Goal: Information Seeking & Learning: Learn about a topic

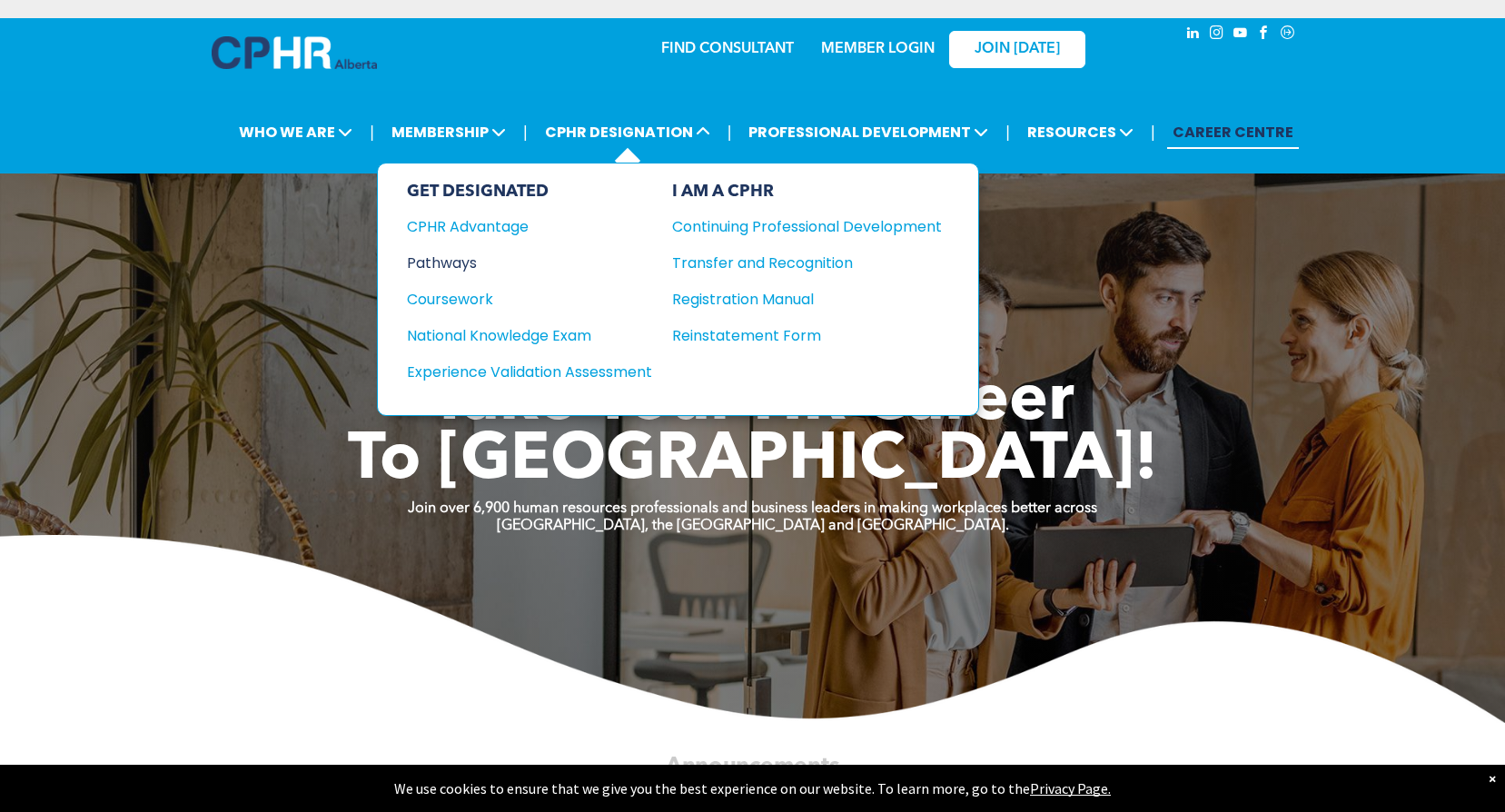
click at [473, 266] on div "Pathways" at bounding box center [517, 262] width 221 height 23
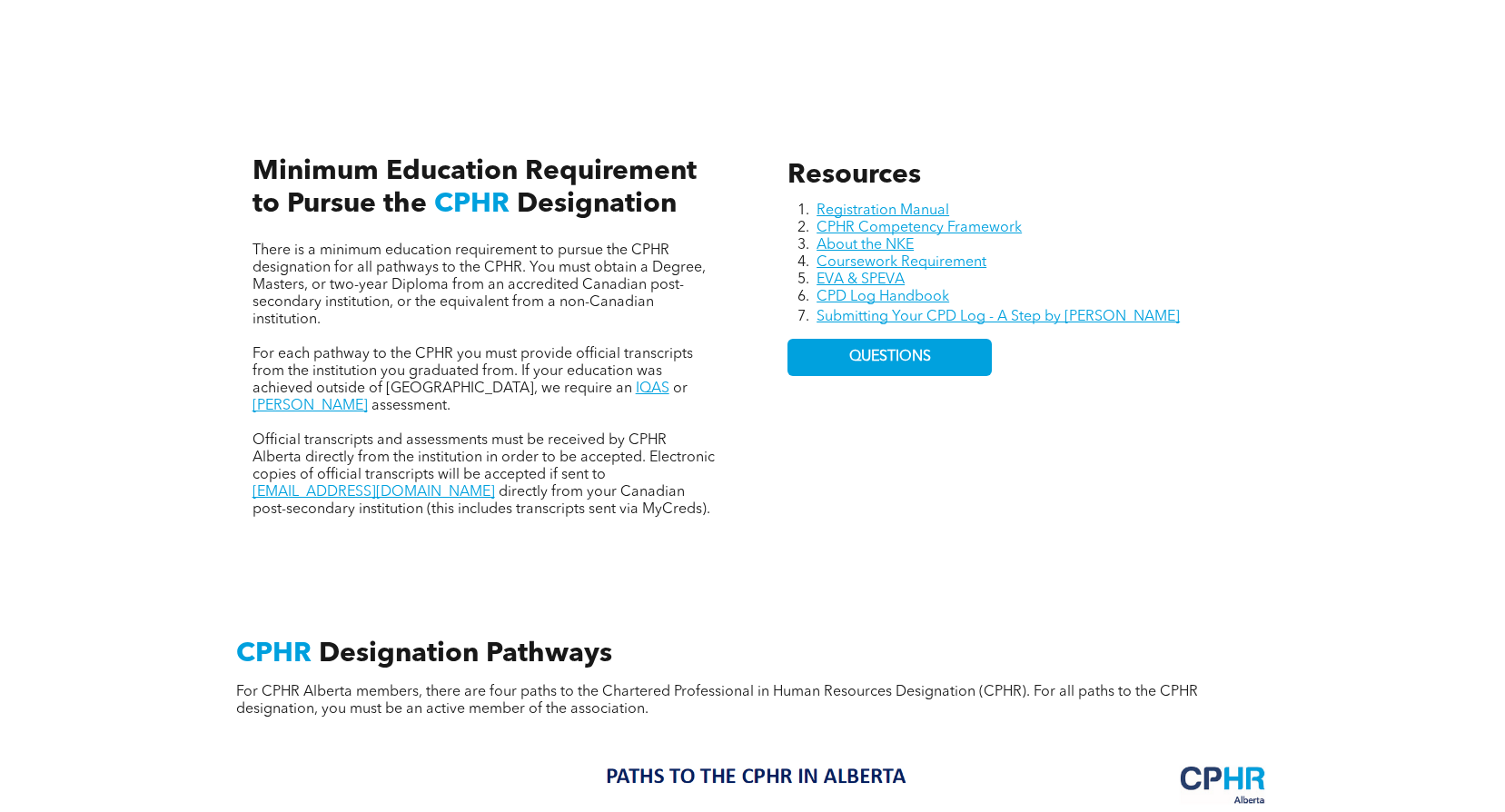
scroll to position [636, 0]
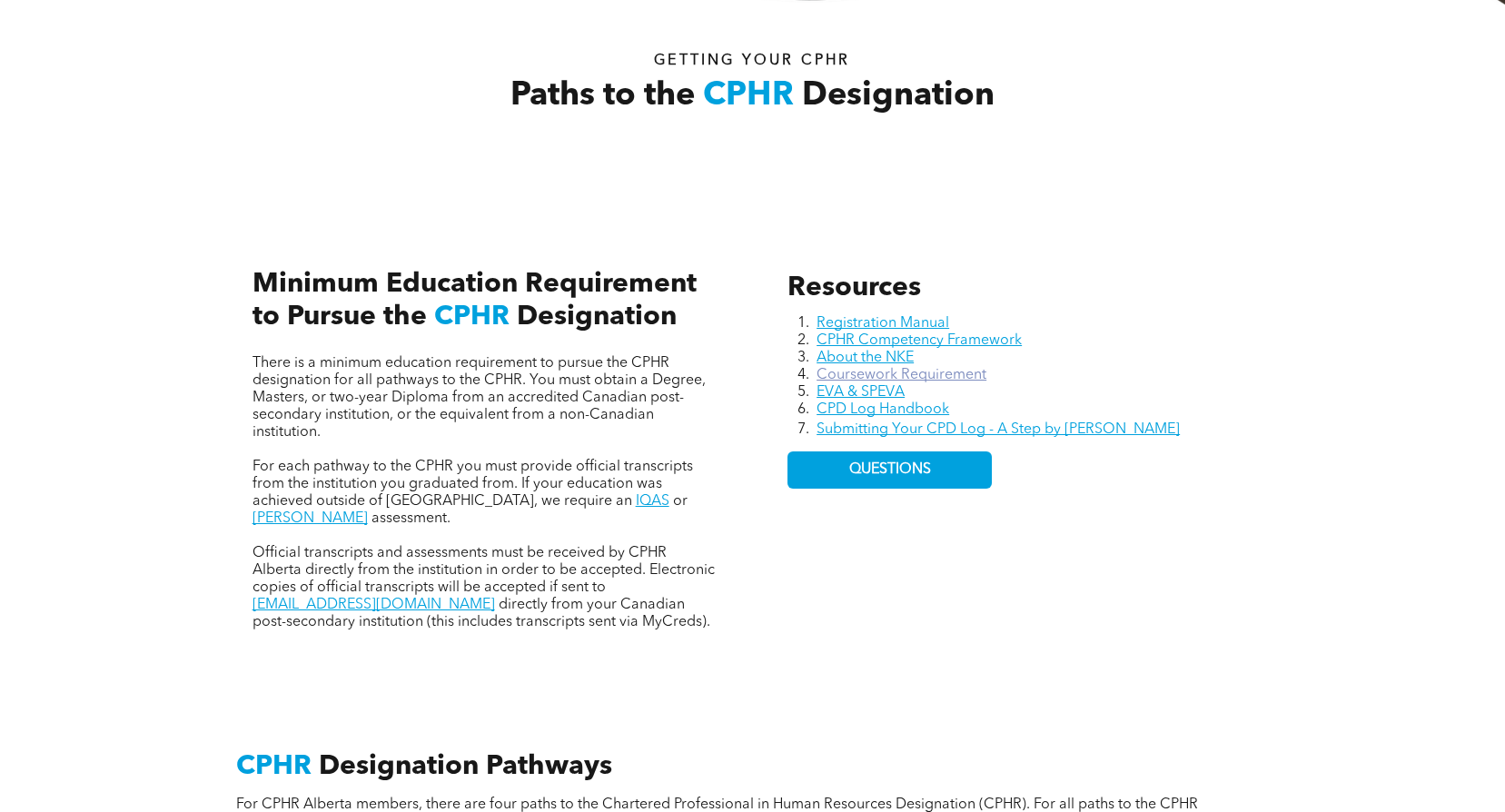
click at [958, 376] on link "Coursework Requirement" at bounding box center [901, 374] width 170 height 14
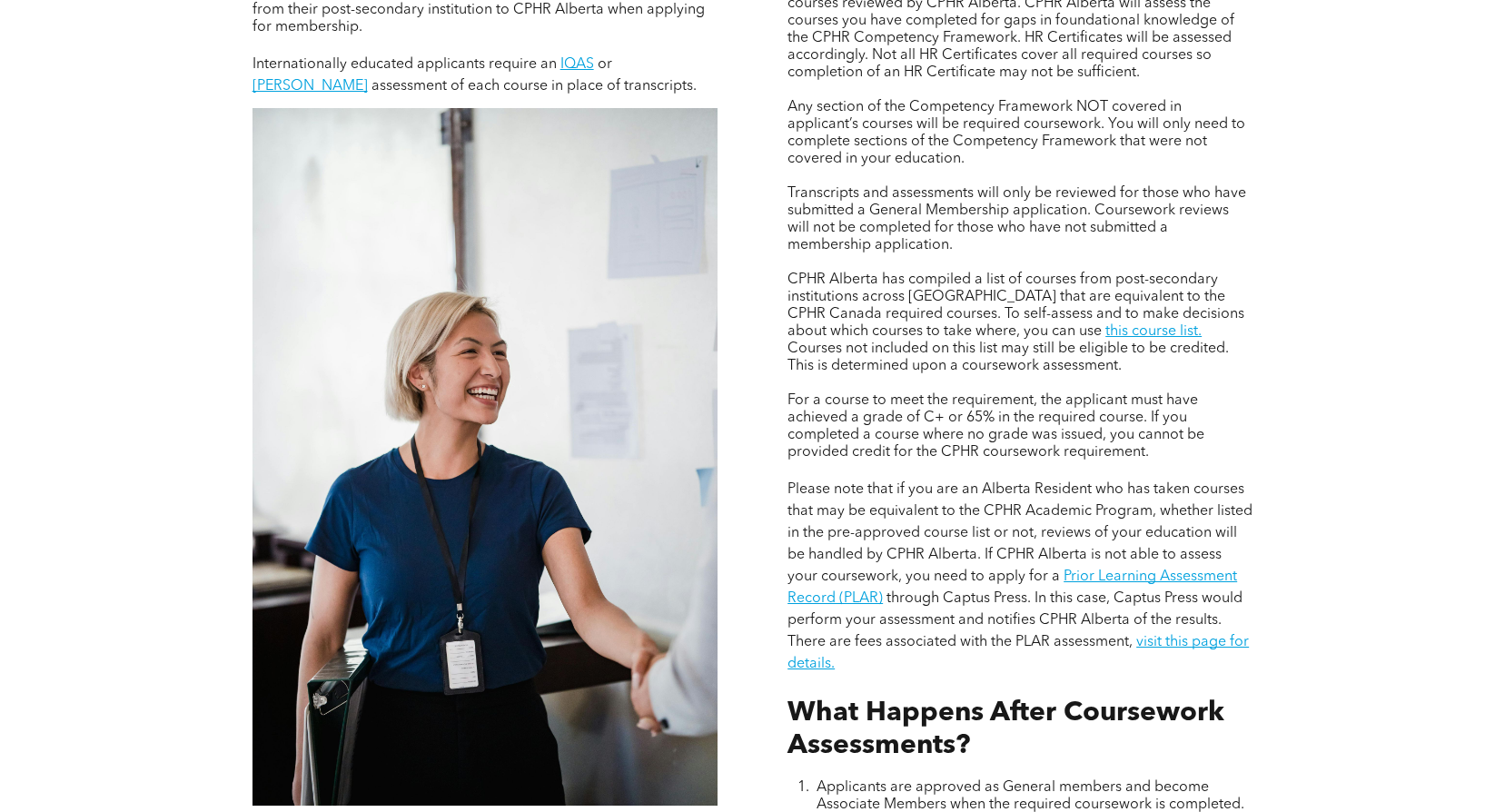
scroll to position [1453, 0]
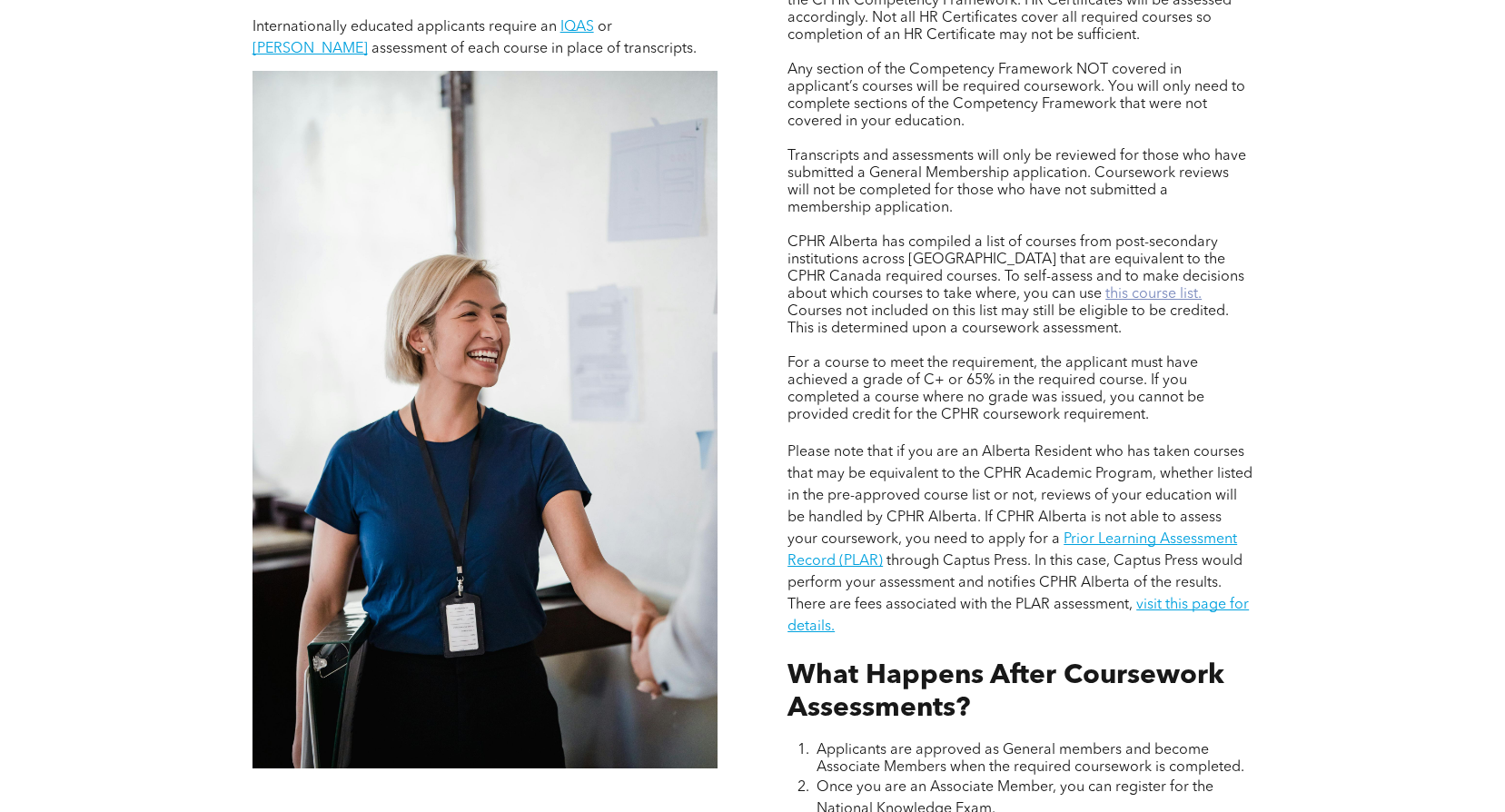
click at [1105, 293] on link "this course list." at bounding box center [1153, 294] width 97 height 14
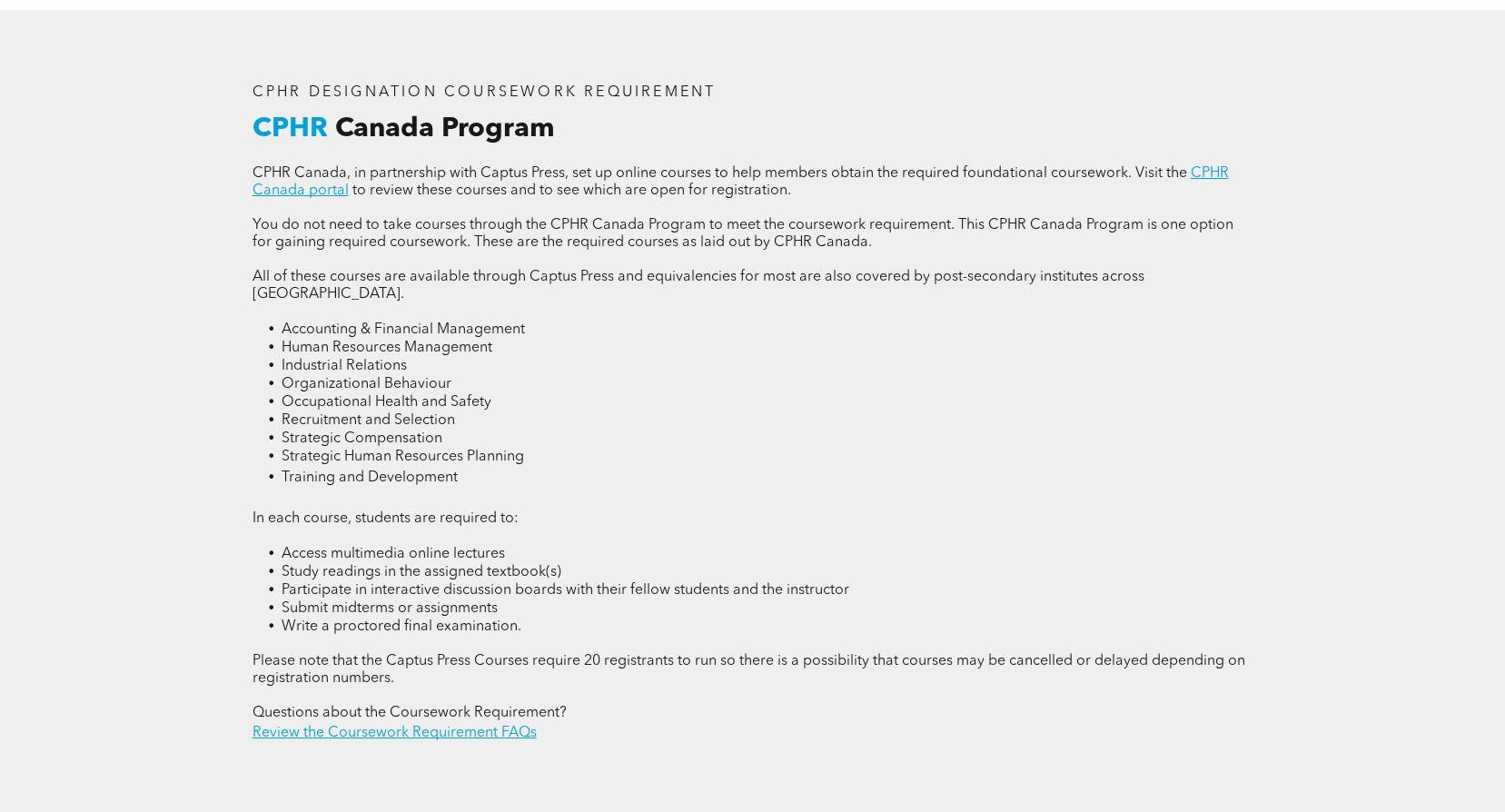
scroll to position [2404, 0]
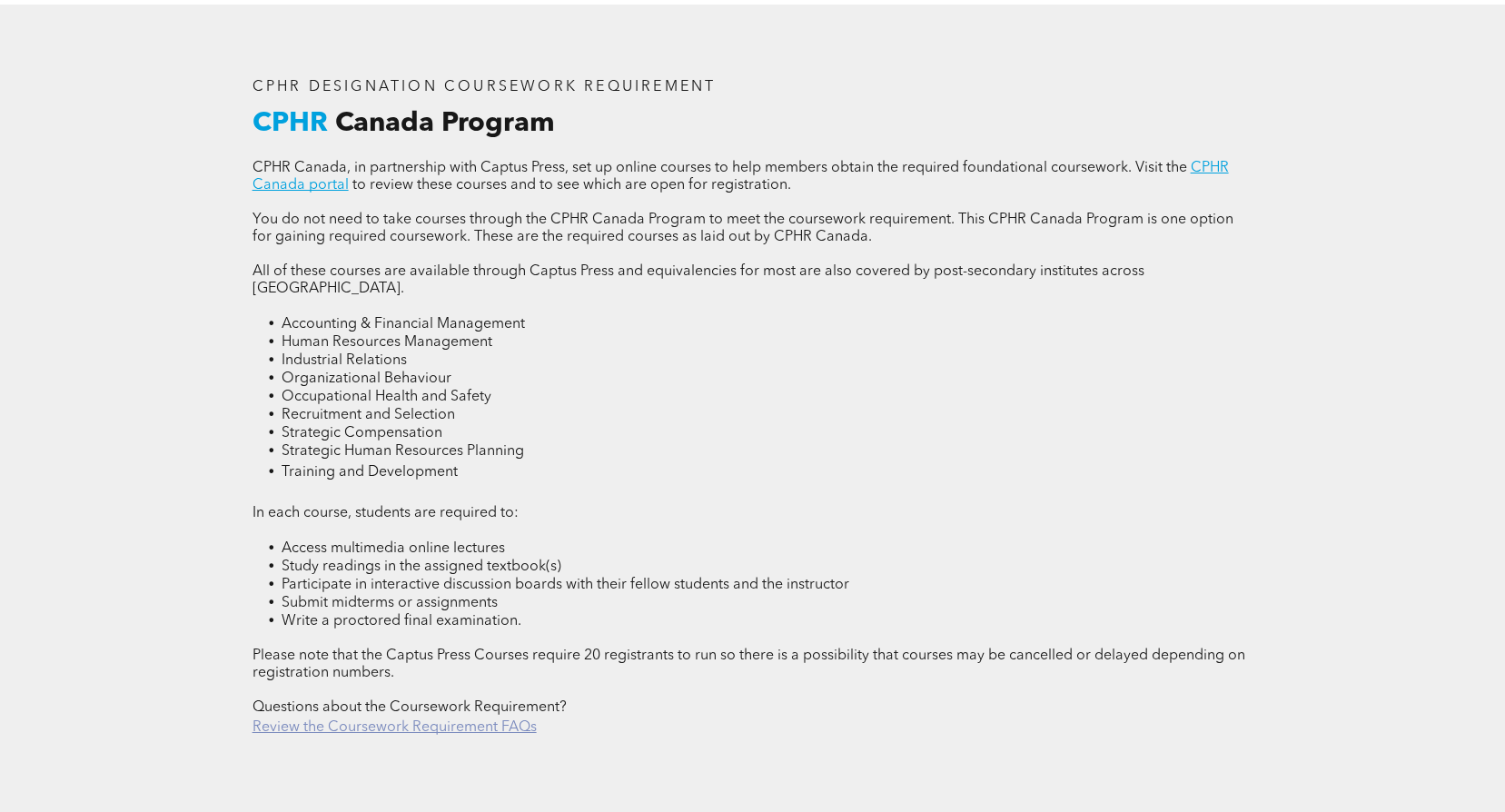
click at [509, 720] on link "Review the Coursework Requirement FAQs" at bounding box center [394, 727] width 284 height 14
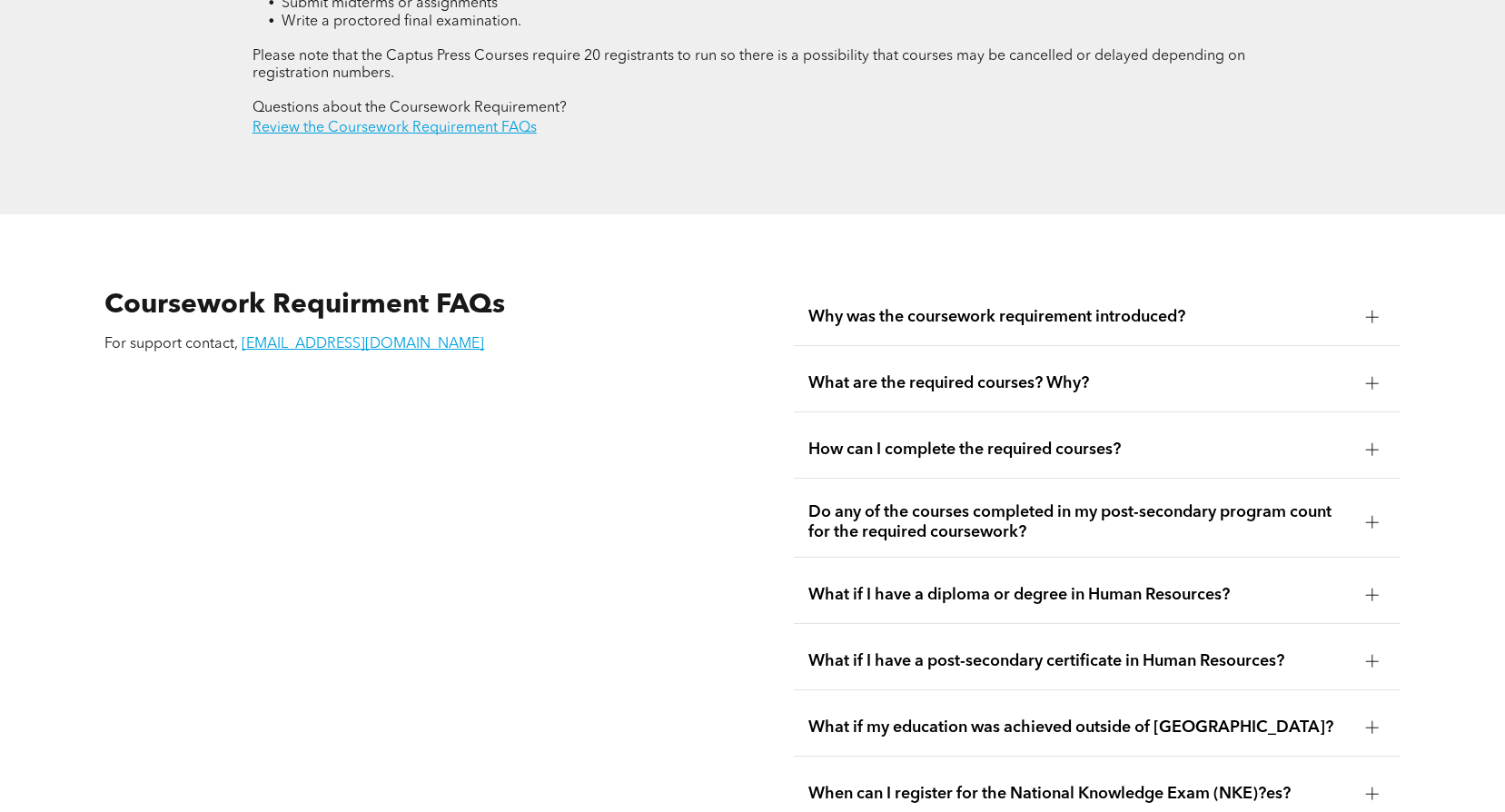
scroll to position [3001, 0]
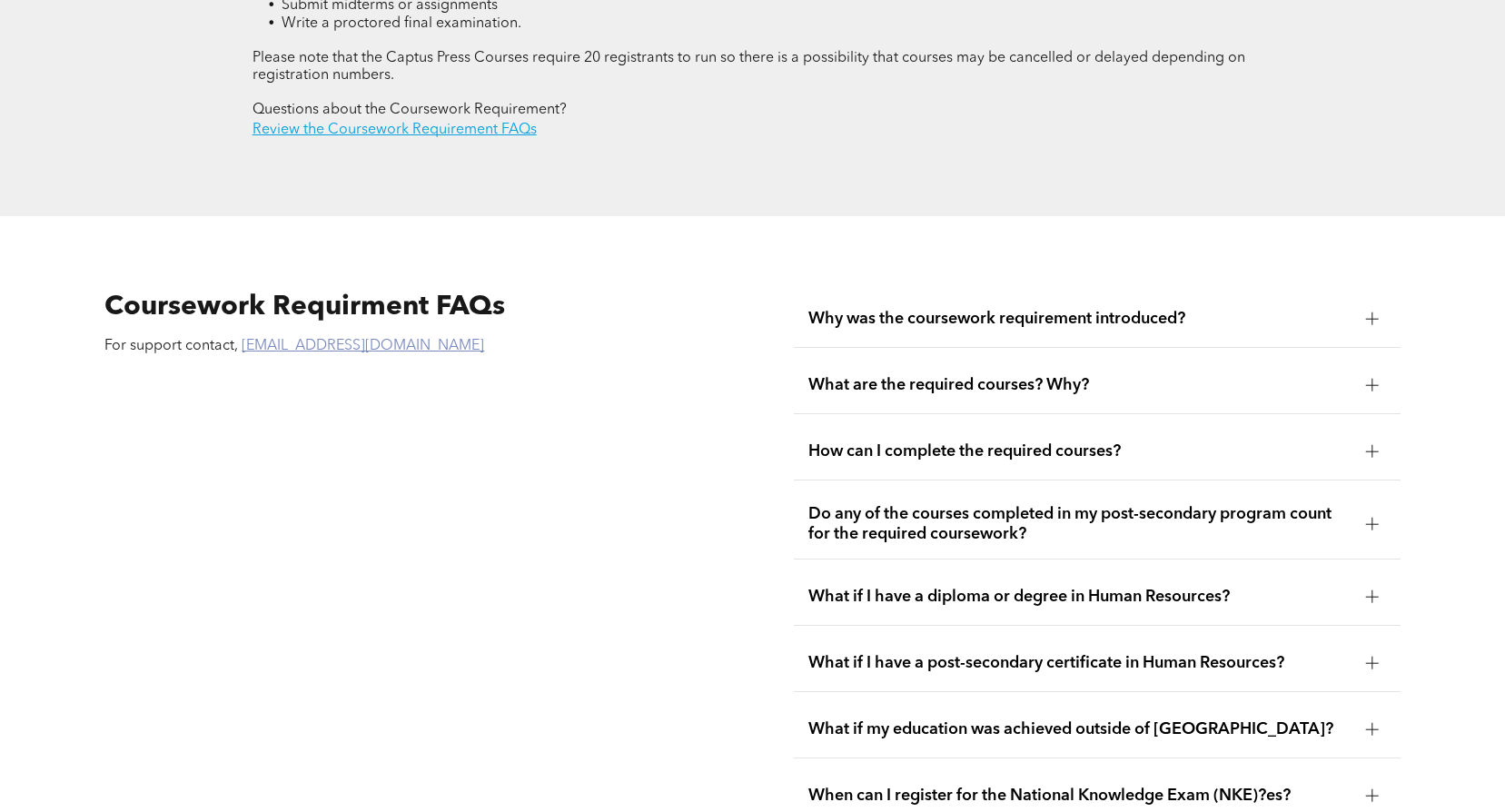
click at [343, 338] on link "[EMAIL_ADDRESS][DOMAIN_NAME]" at bounding box center [363, 345] width 243 height 14
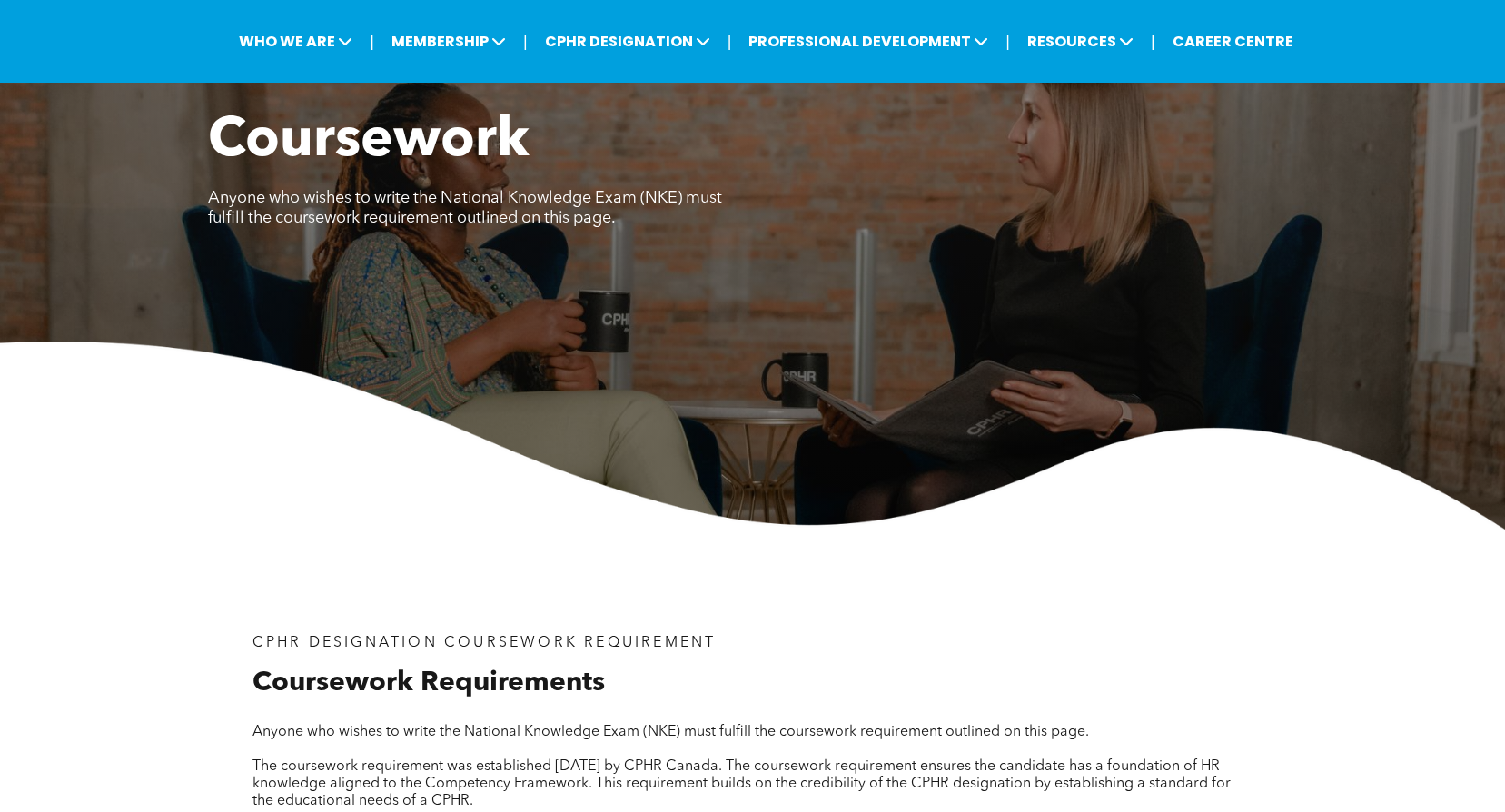
scroll to position [0, 0]
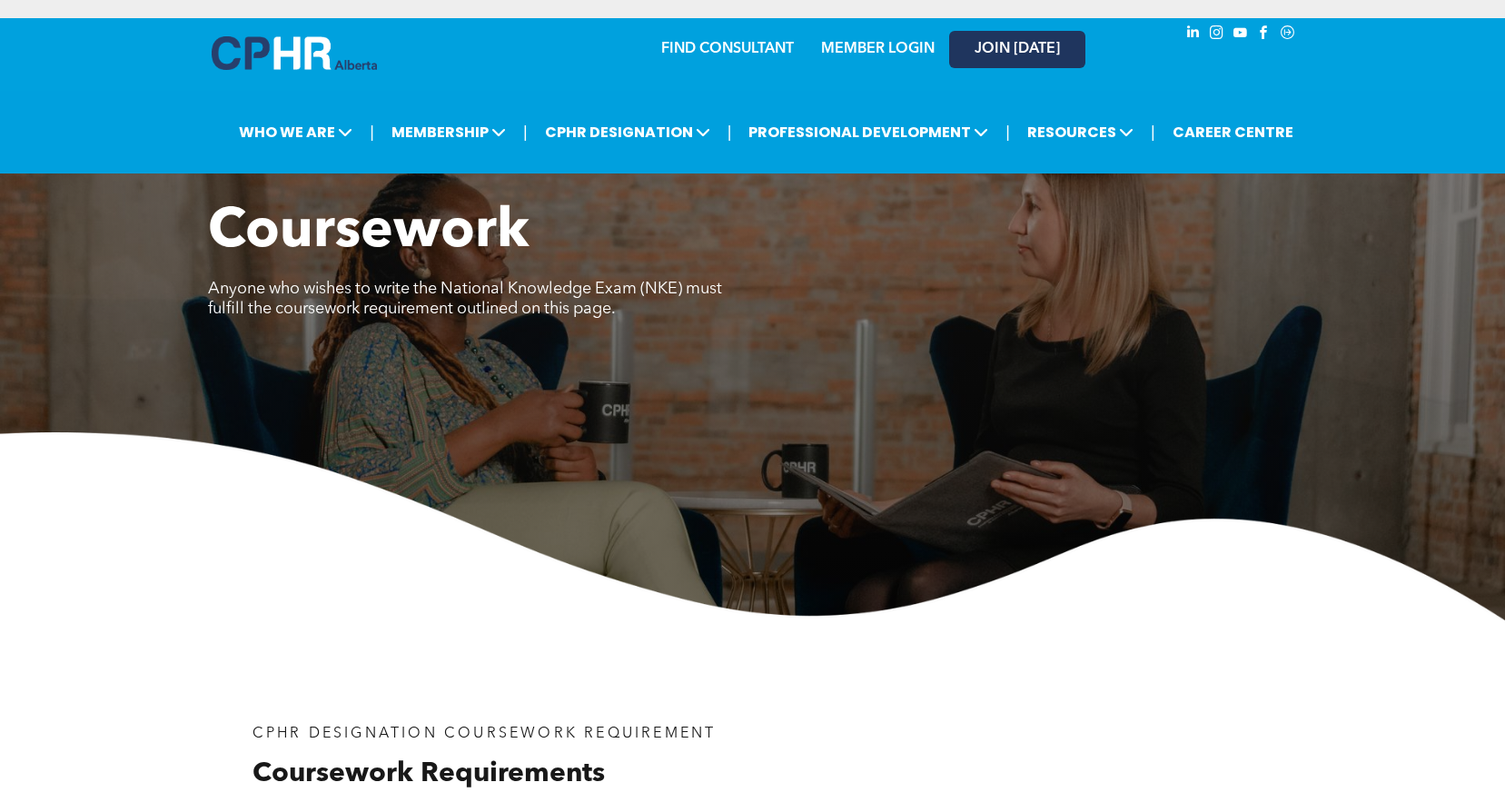
click at [1023, 46] on span "JOIN [DATE]" at bounding box center [1017, 49] width 85 height 17
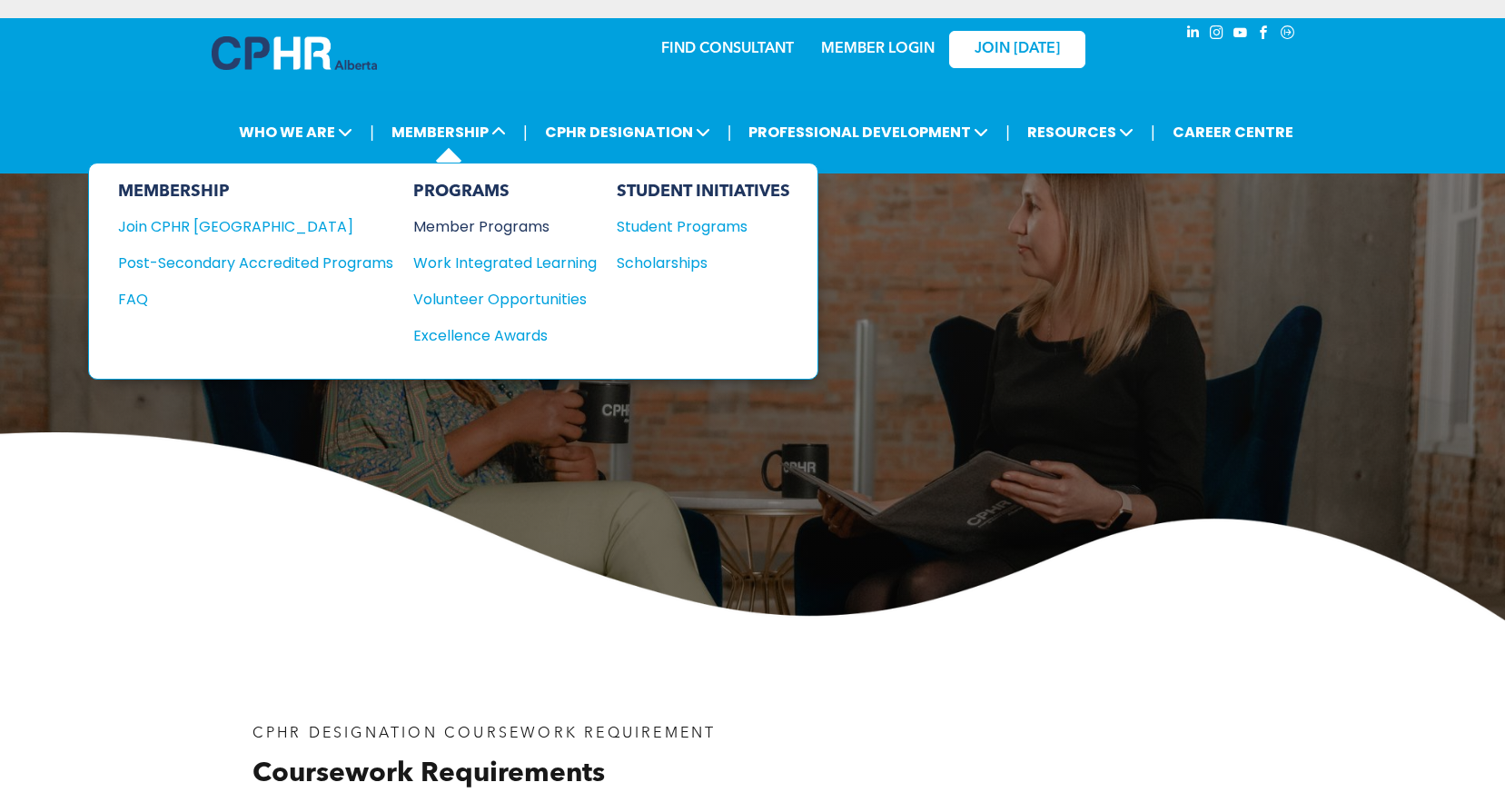
click at [463, 227] on div "Member Programs" at bounding box center [496, 226] width 165 height 23
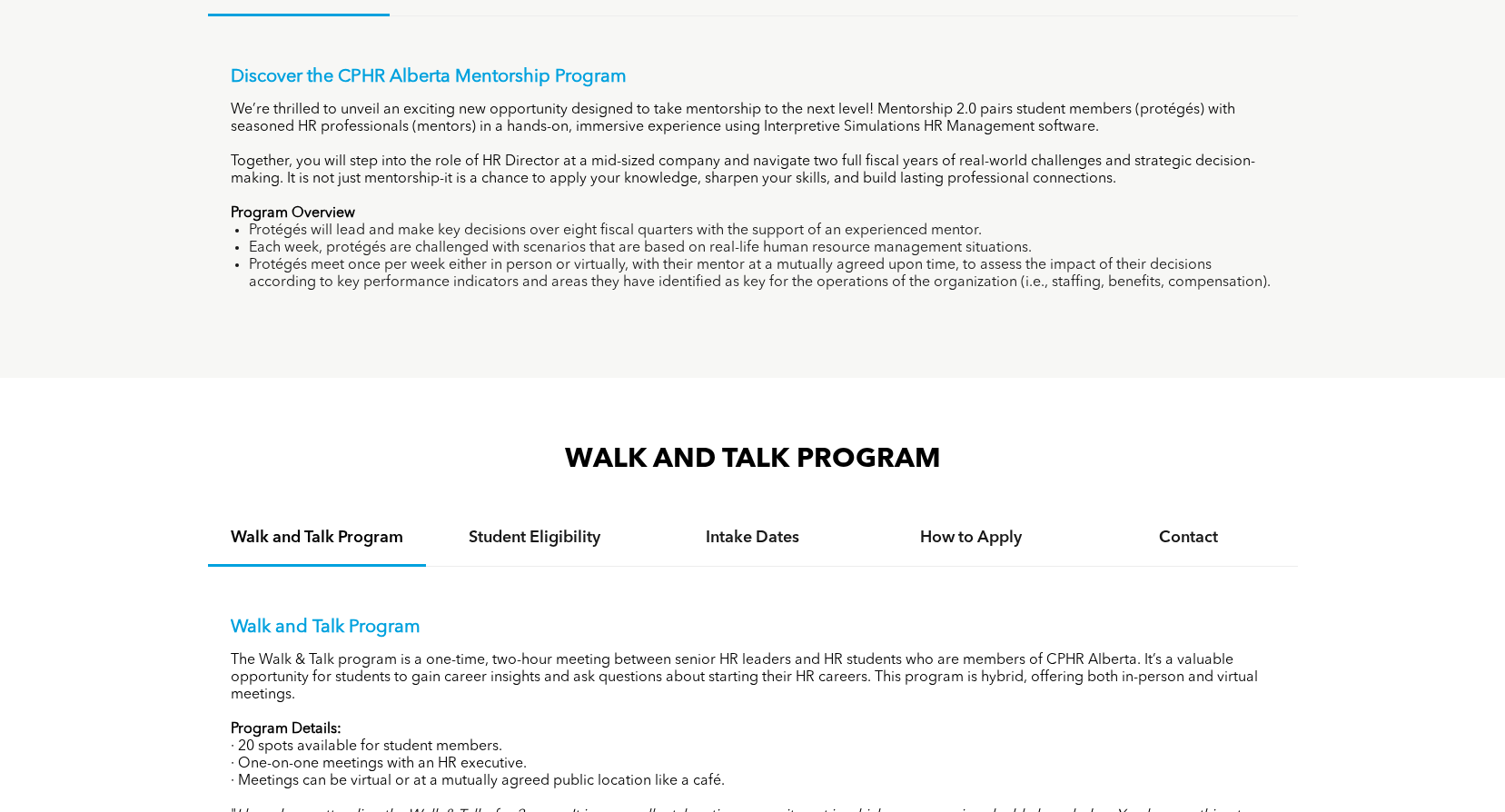
scroll to position [1634, 0]
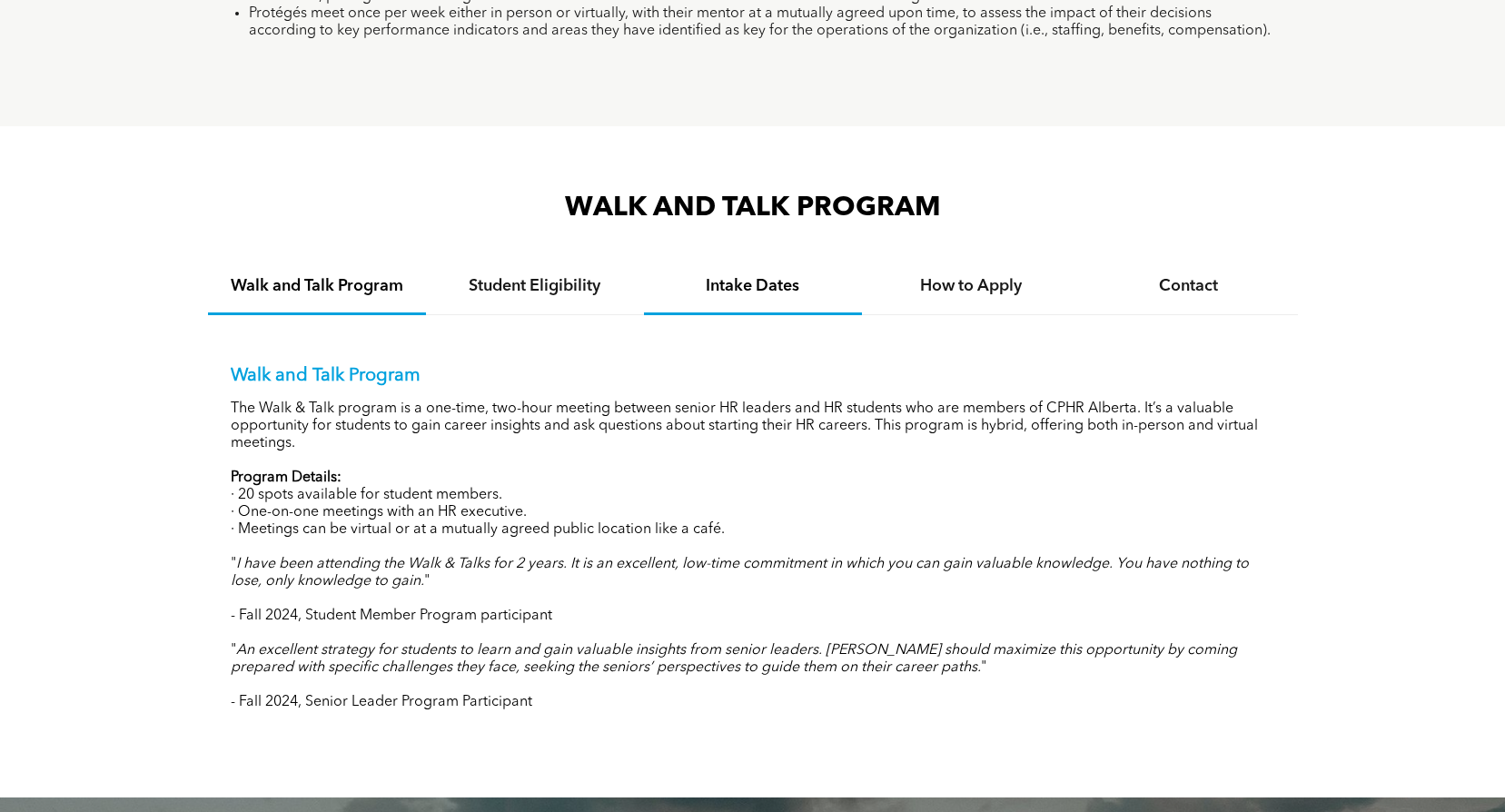
click at [691, 287] on h4 "Intake Dates" at bounding box center [753, 285] width 186 height 20
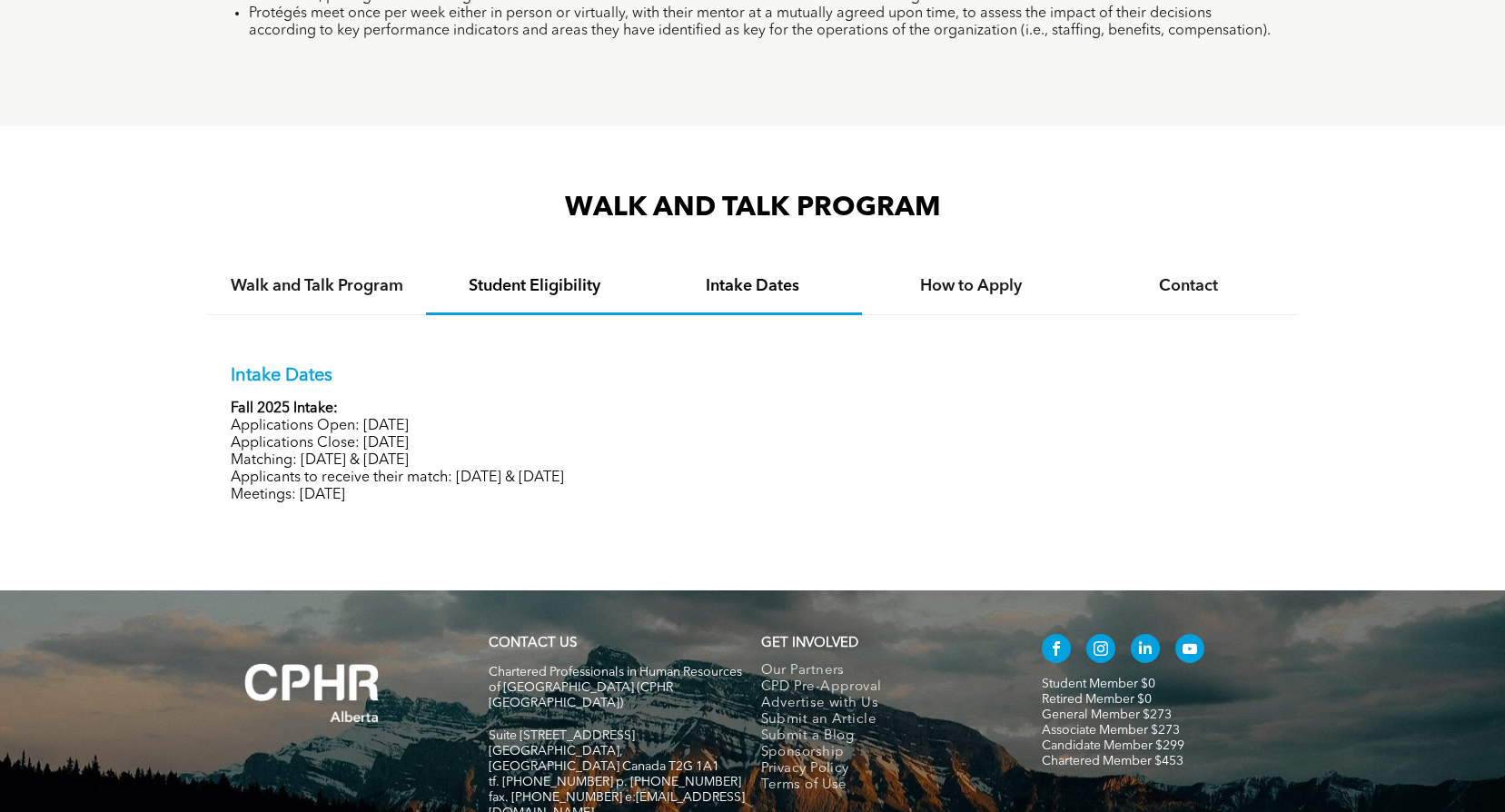
click at [585, 287] on h4 "Student Eligibility" at bounding box center [535, 285] width 186 height 20
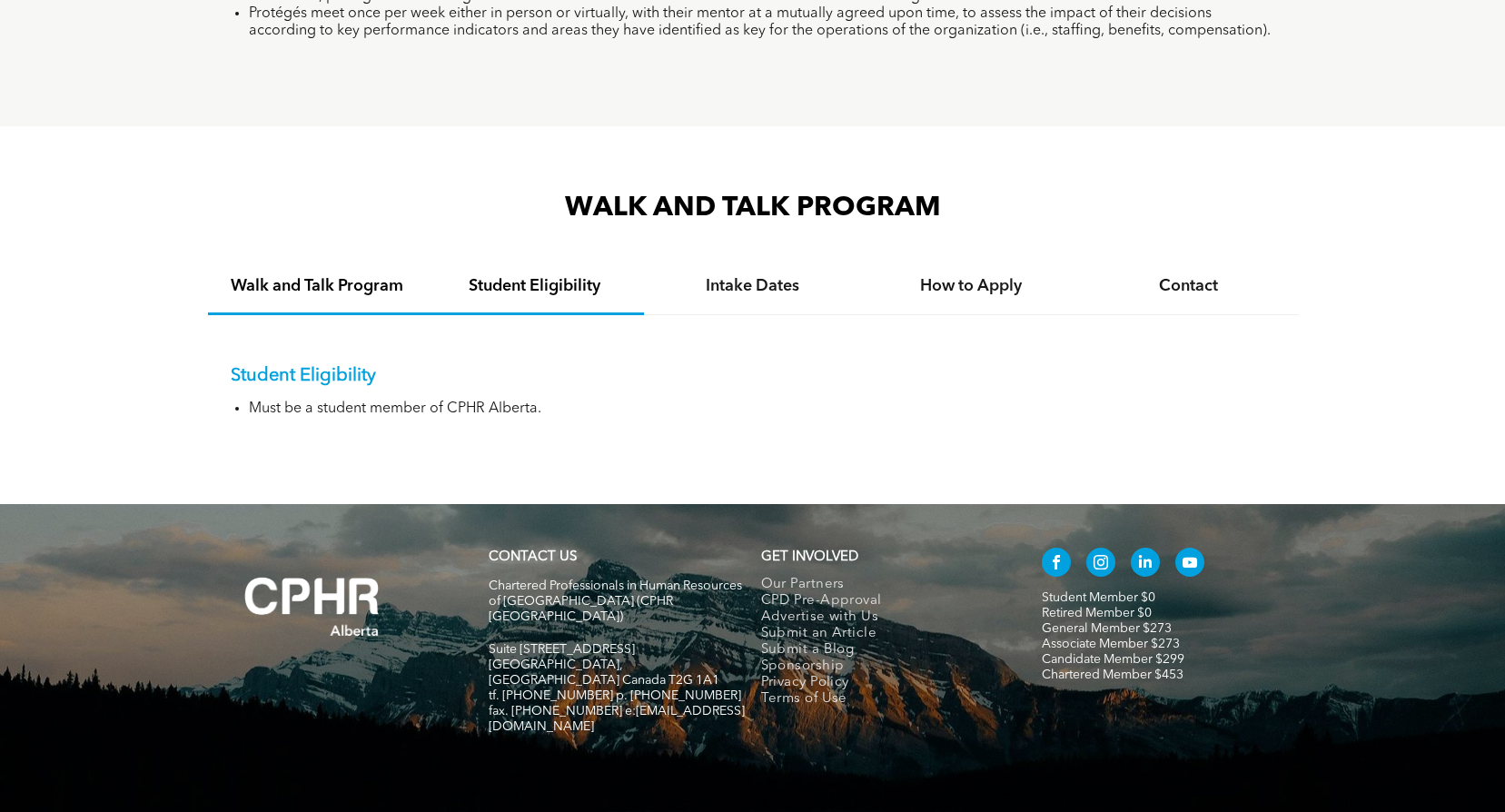
click at [356, 289] on h4 "Walk and Talk Program" at bounding box center [317, 285] width 186 height 20
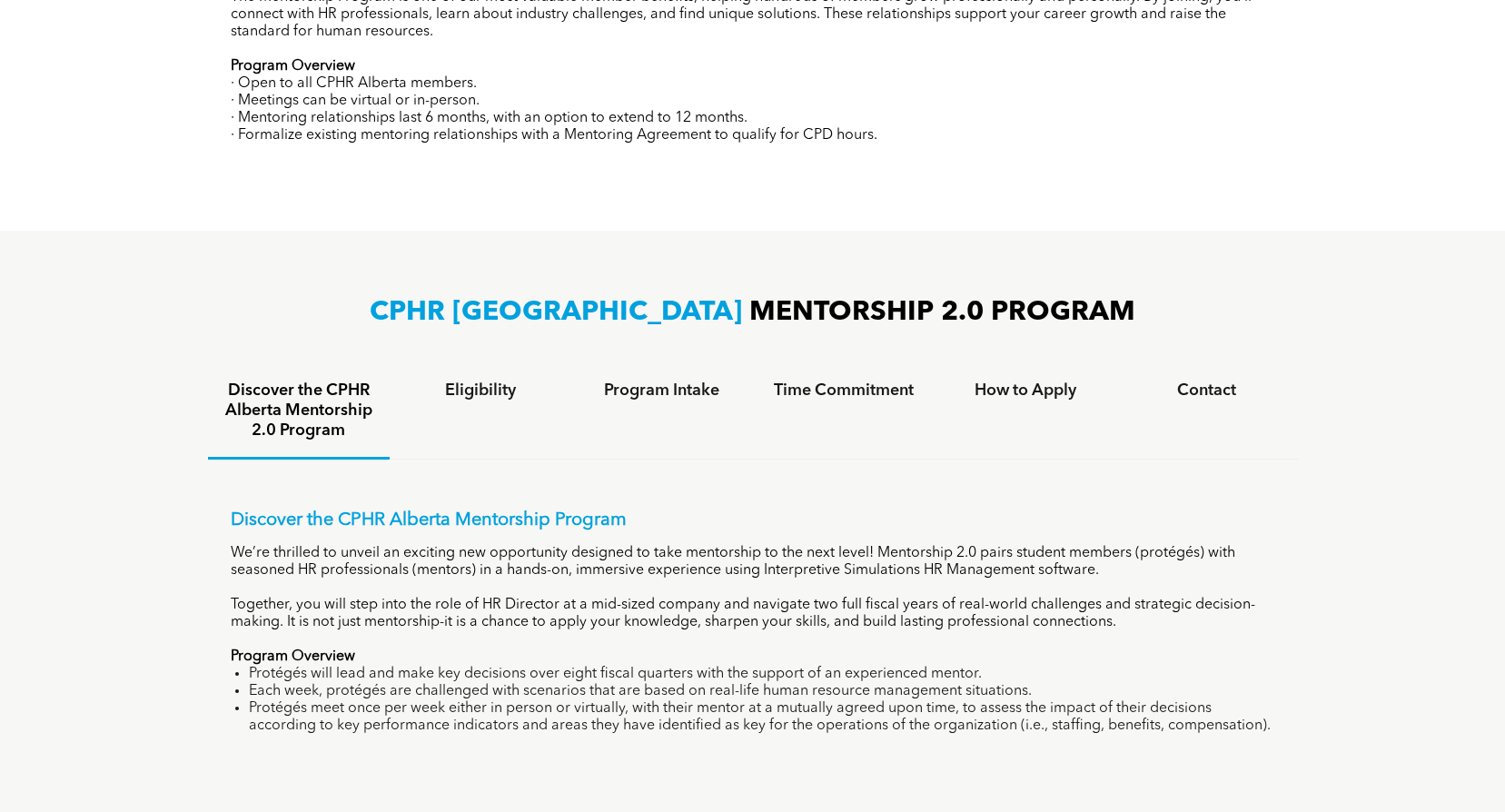
scroll to position [966, 0]
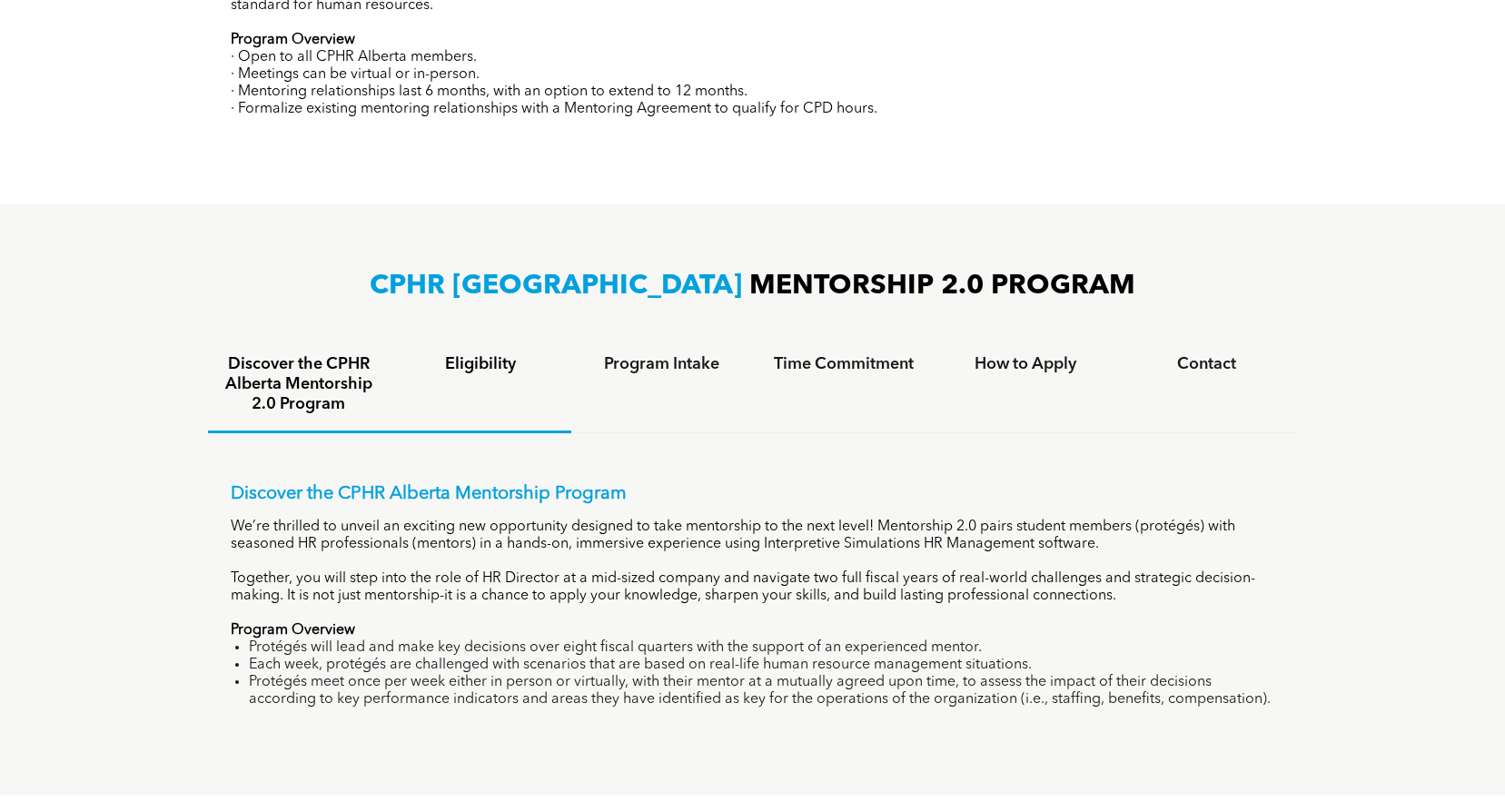
click at [475, 368] on h4 "Eligibility" at bounding box center [480, 364] width 149 height 20
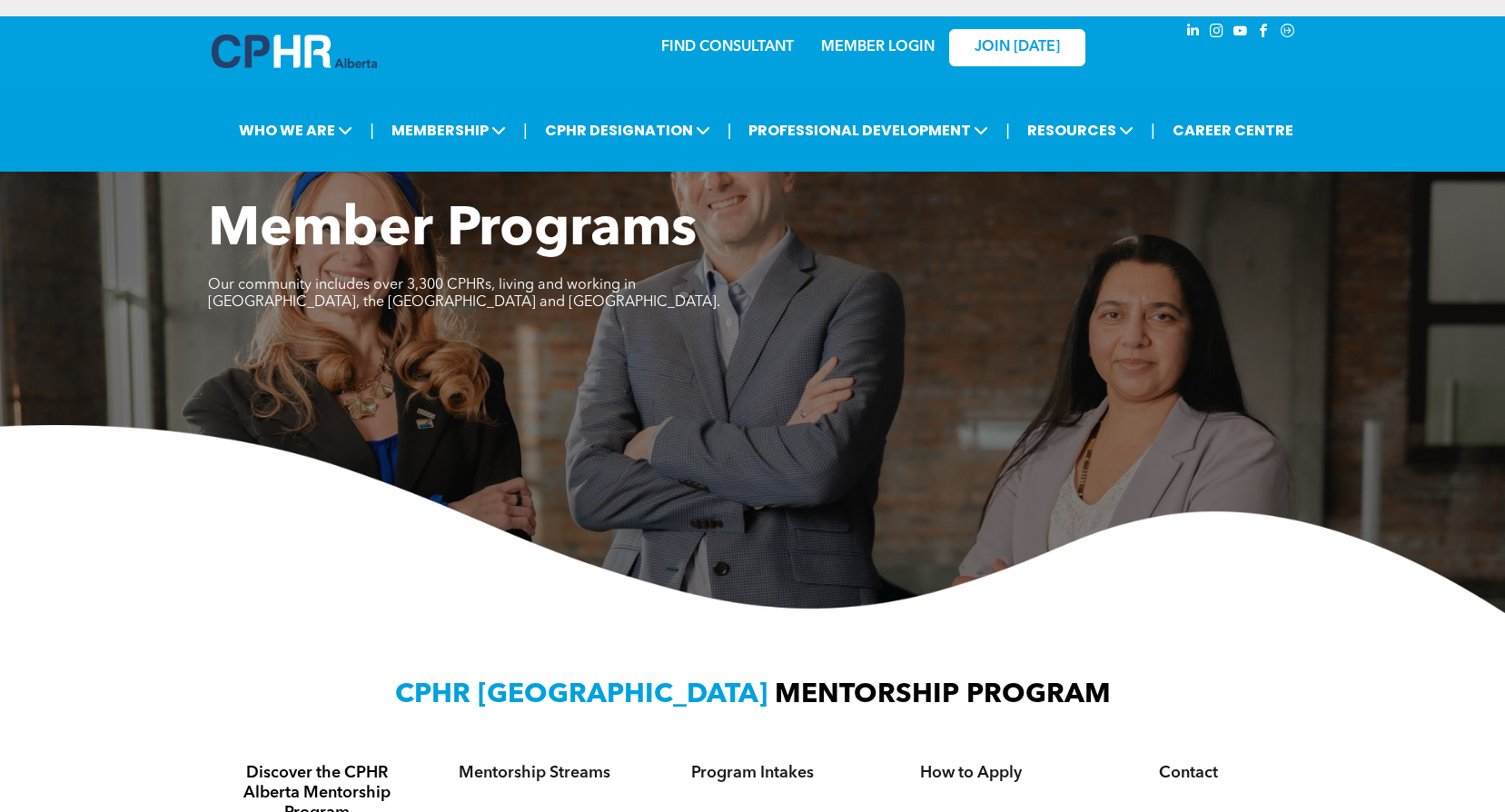
scroll to position [0, 0]
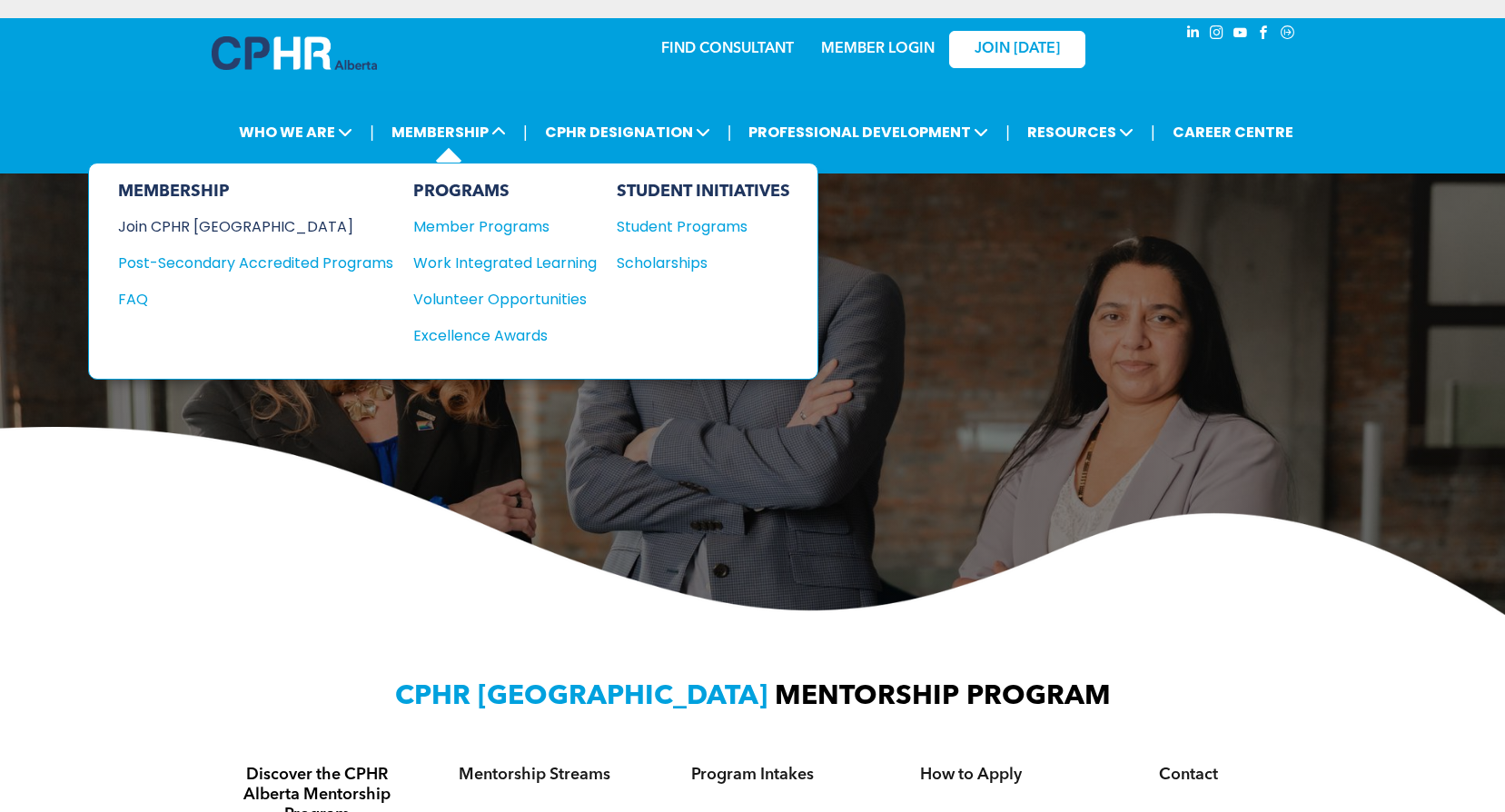
click at [229, 221] on div "Join CPHR [GEOGRAPHIC_DATA]" at bounding box center [243, 226] width 248 height 23
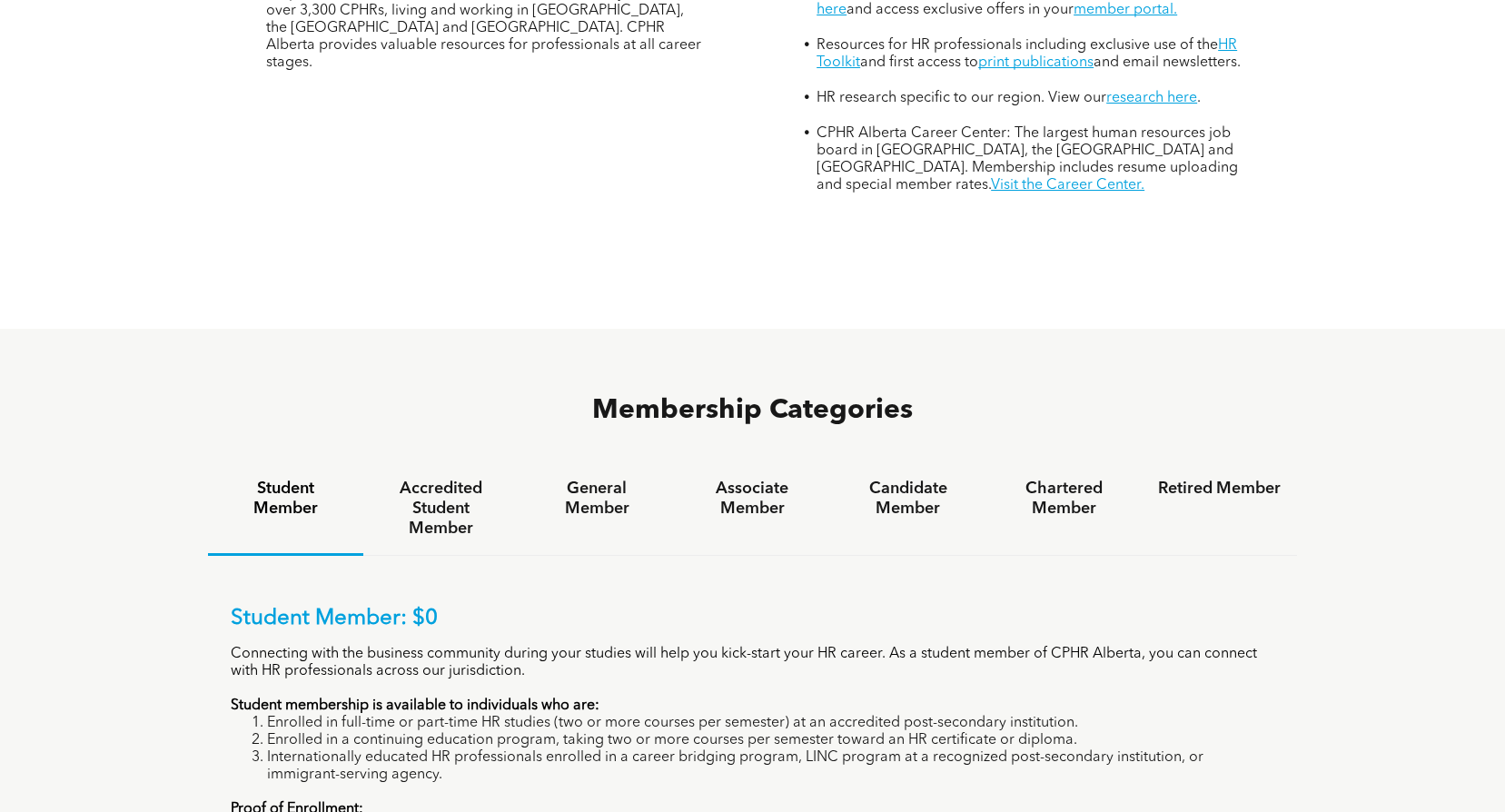
scroll to position [908, 0]
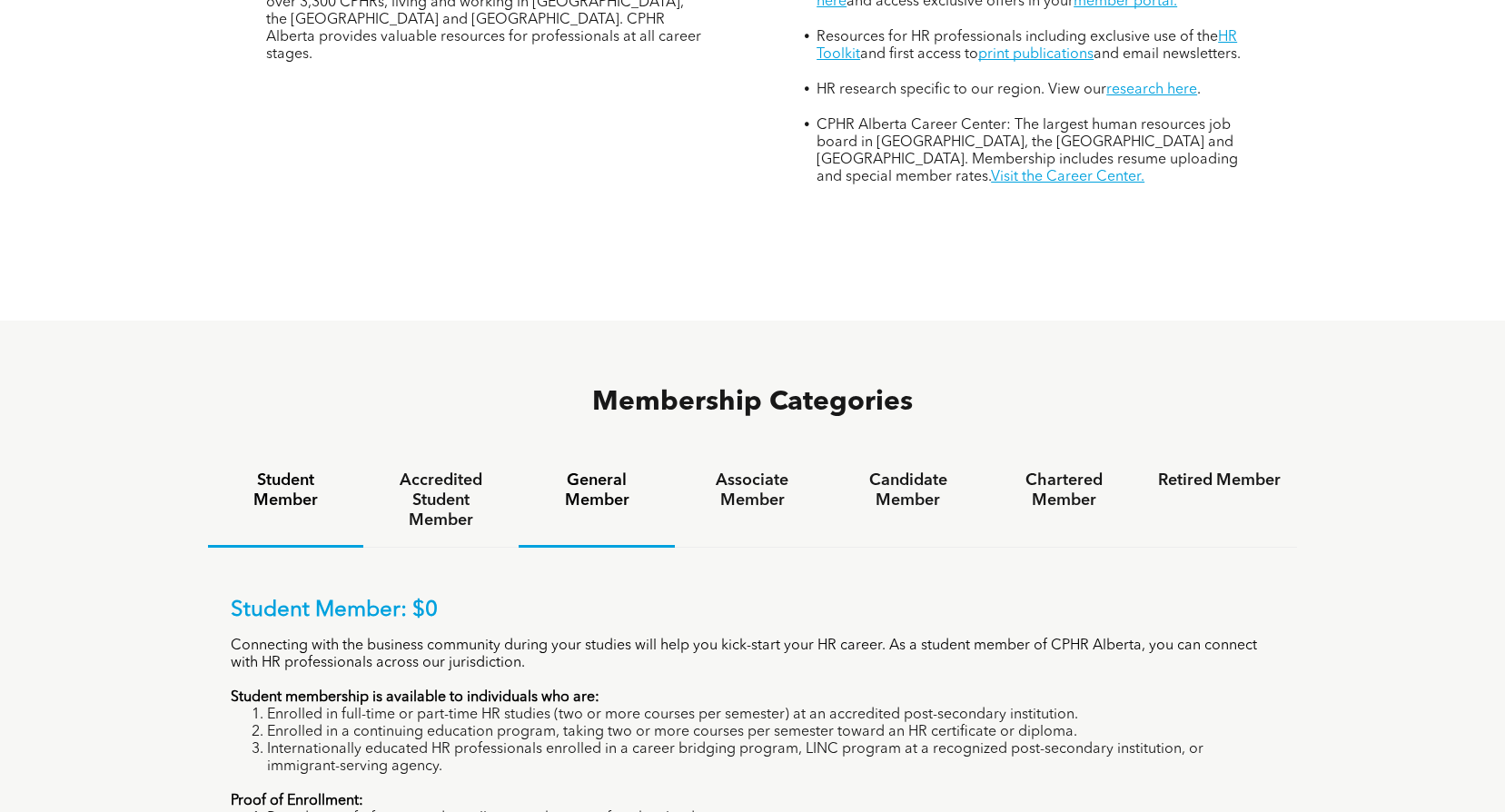
click at [590, 454] on div "General Member" at bounding box center [596, 500] width 155 height 94
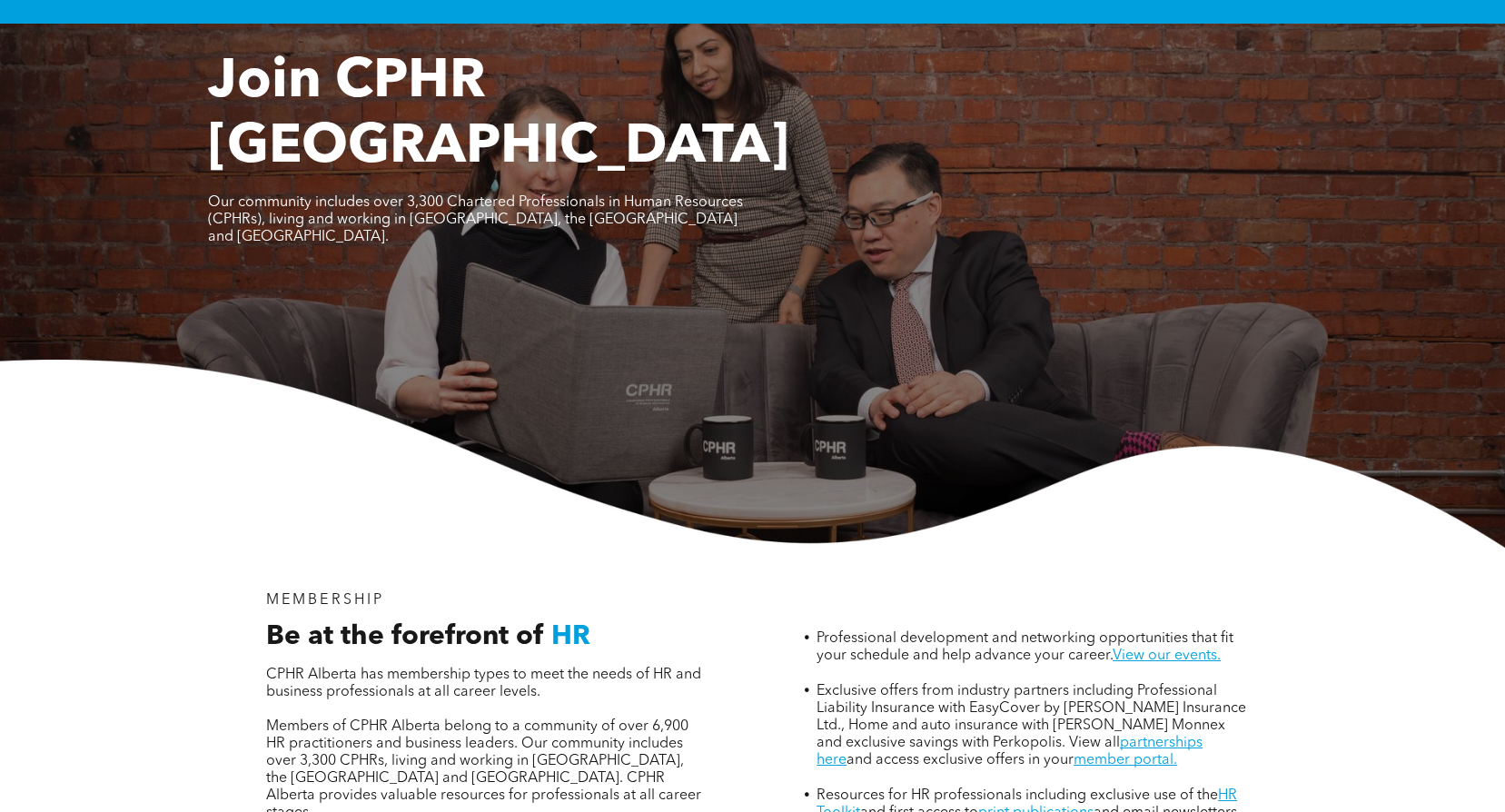
scroll to position [0, 0]
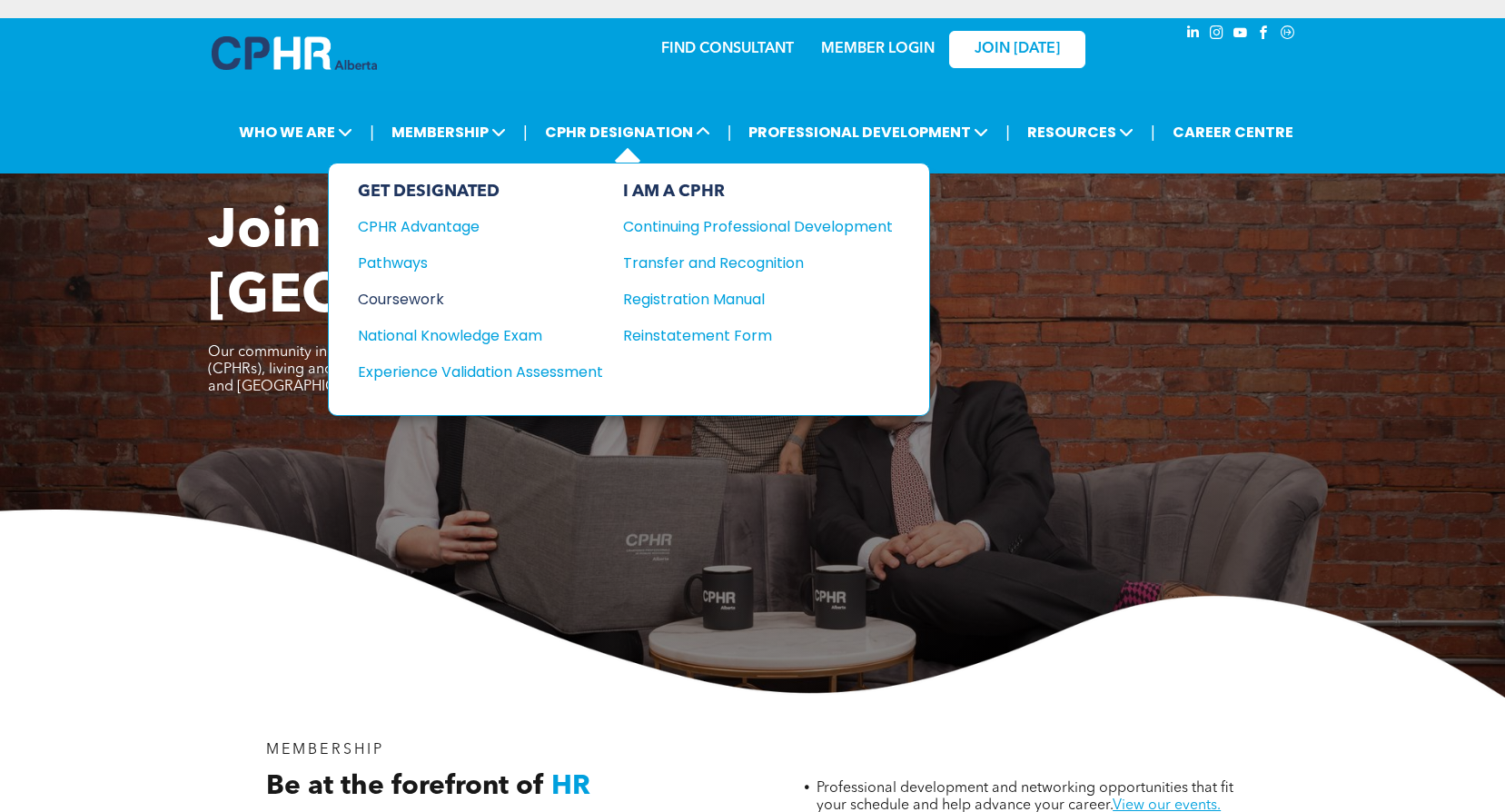
click at [439, 301] on div "Coursework" at bounding box center [468, 299] width 221 height 23
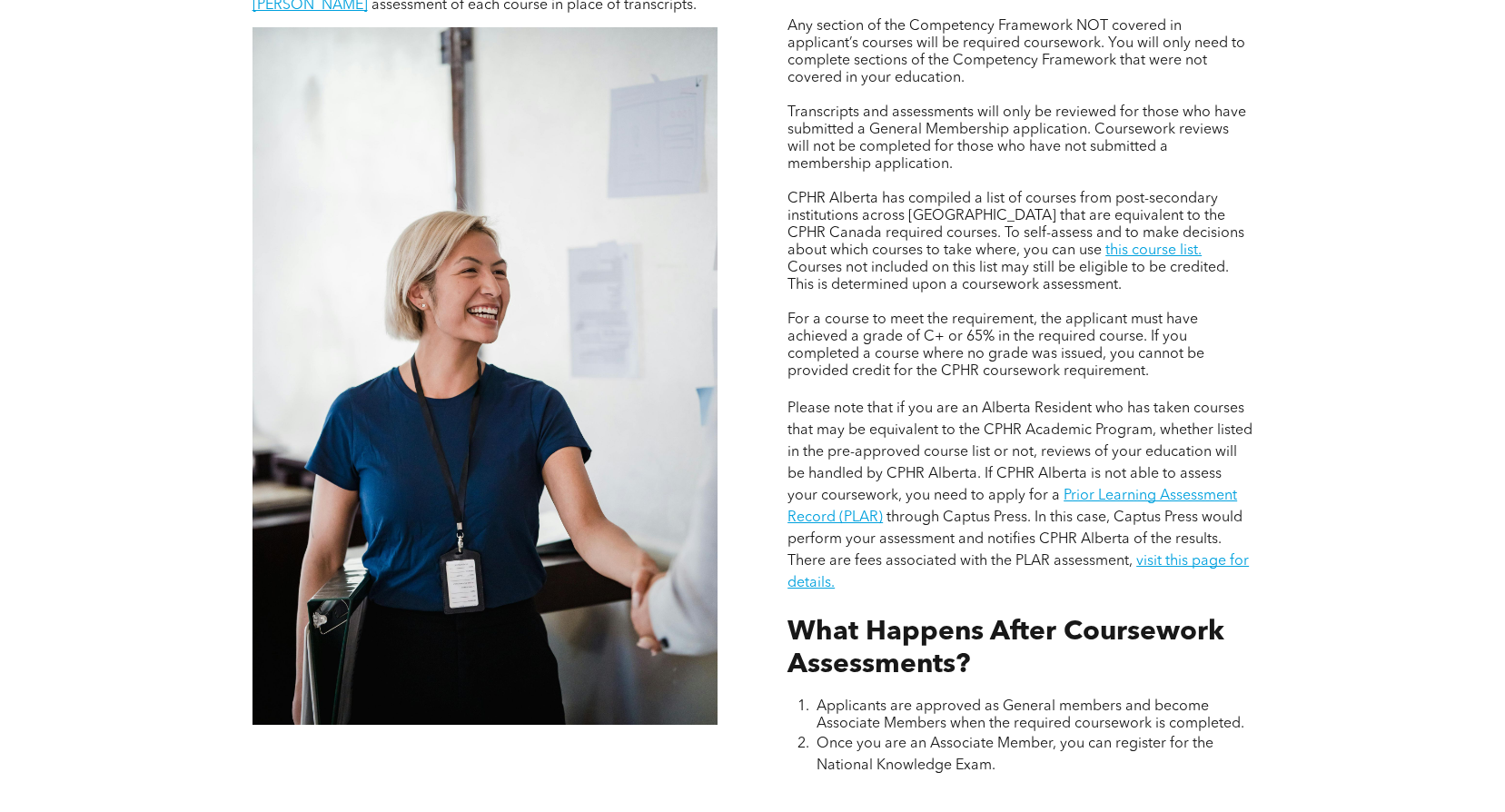
scroll to position [1453, 0]
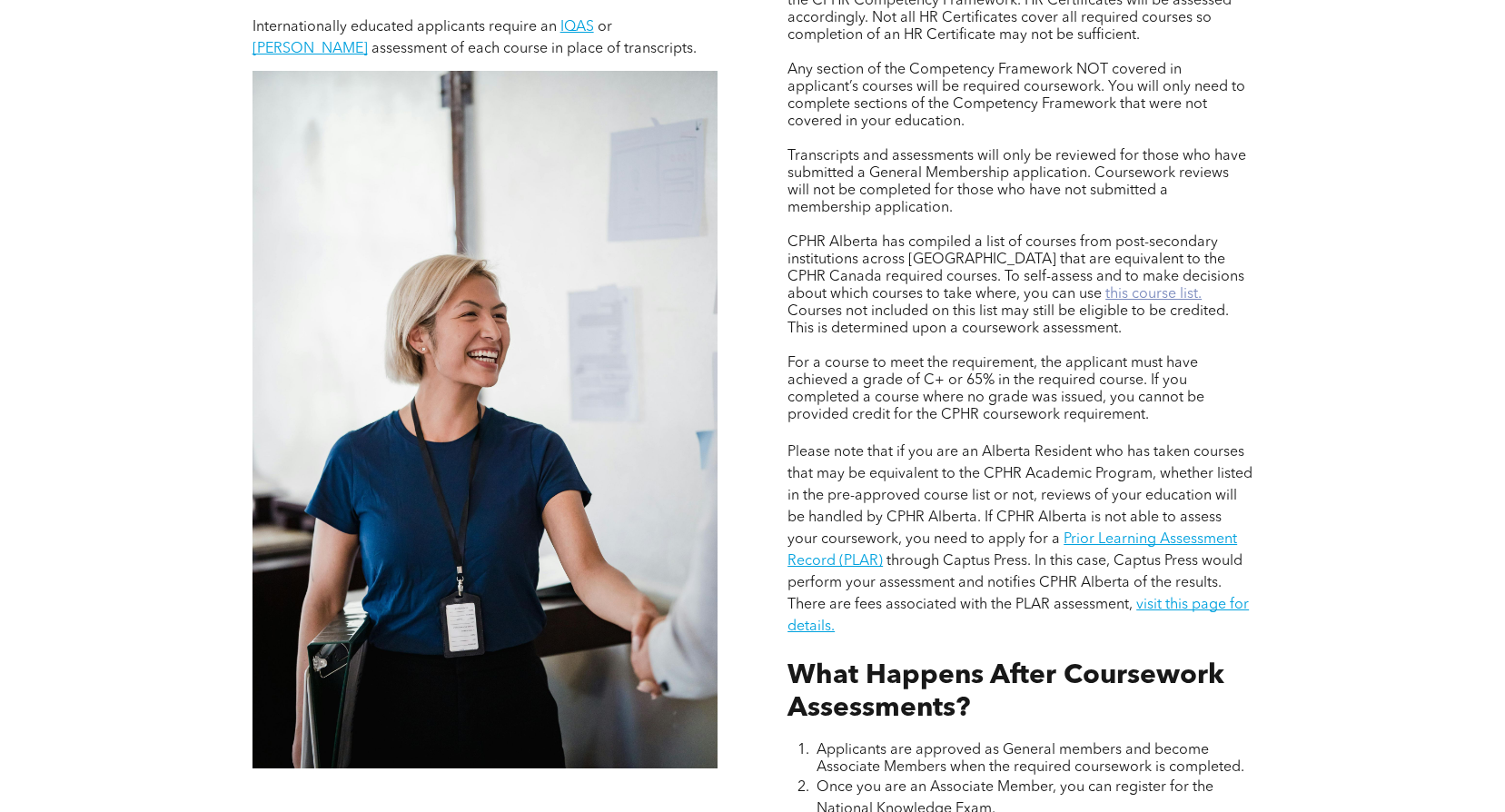
click at [1105, 287] on link "this course list." at bounding box center [1153, 294] width 97 height 14
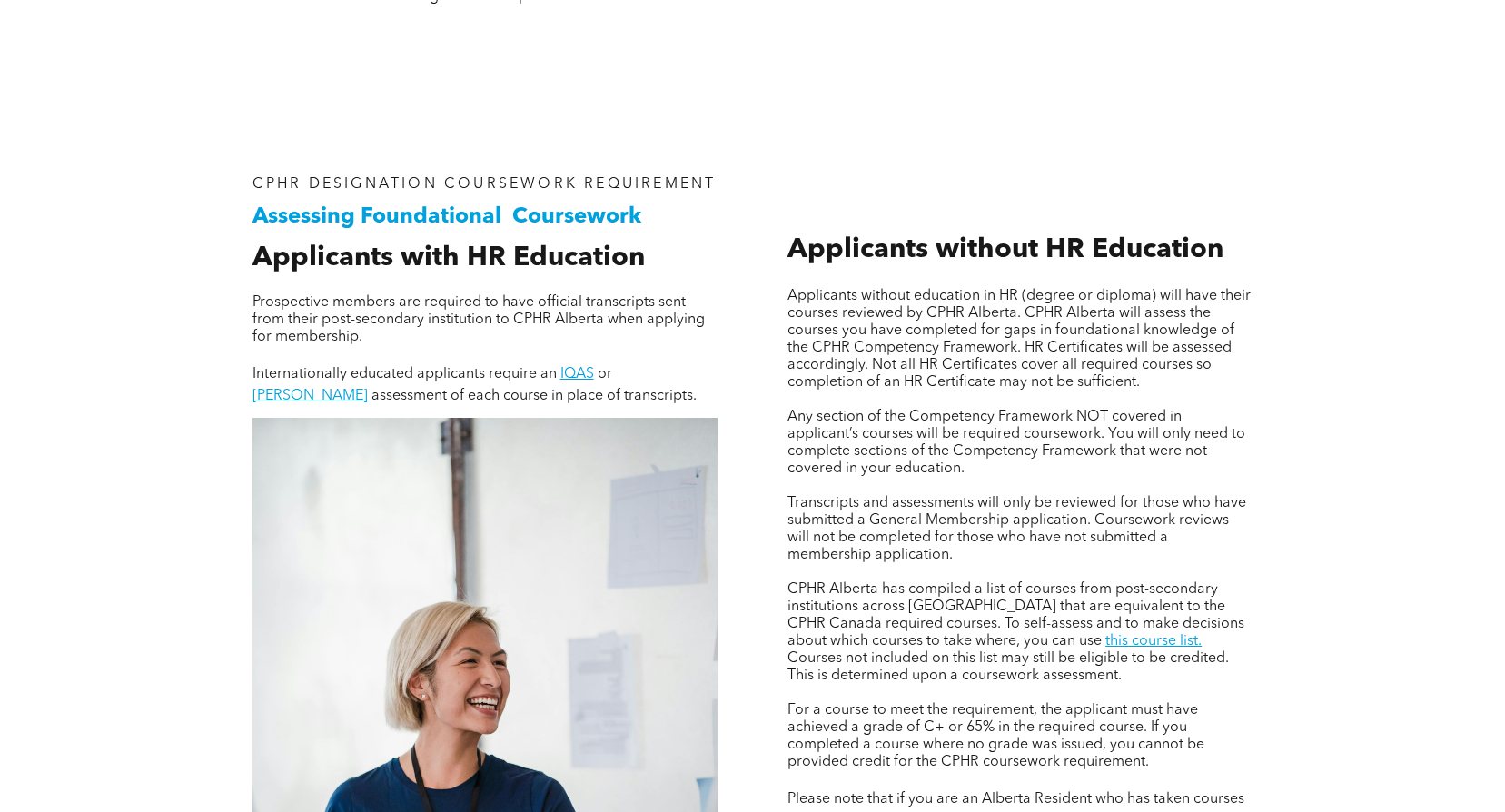
scroll to position [999, 0]
